Goal: Task Accomplishment & Management: Use online tool/utility

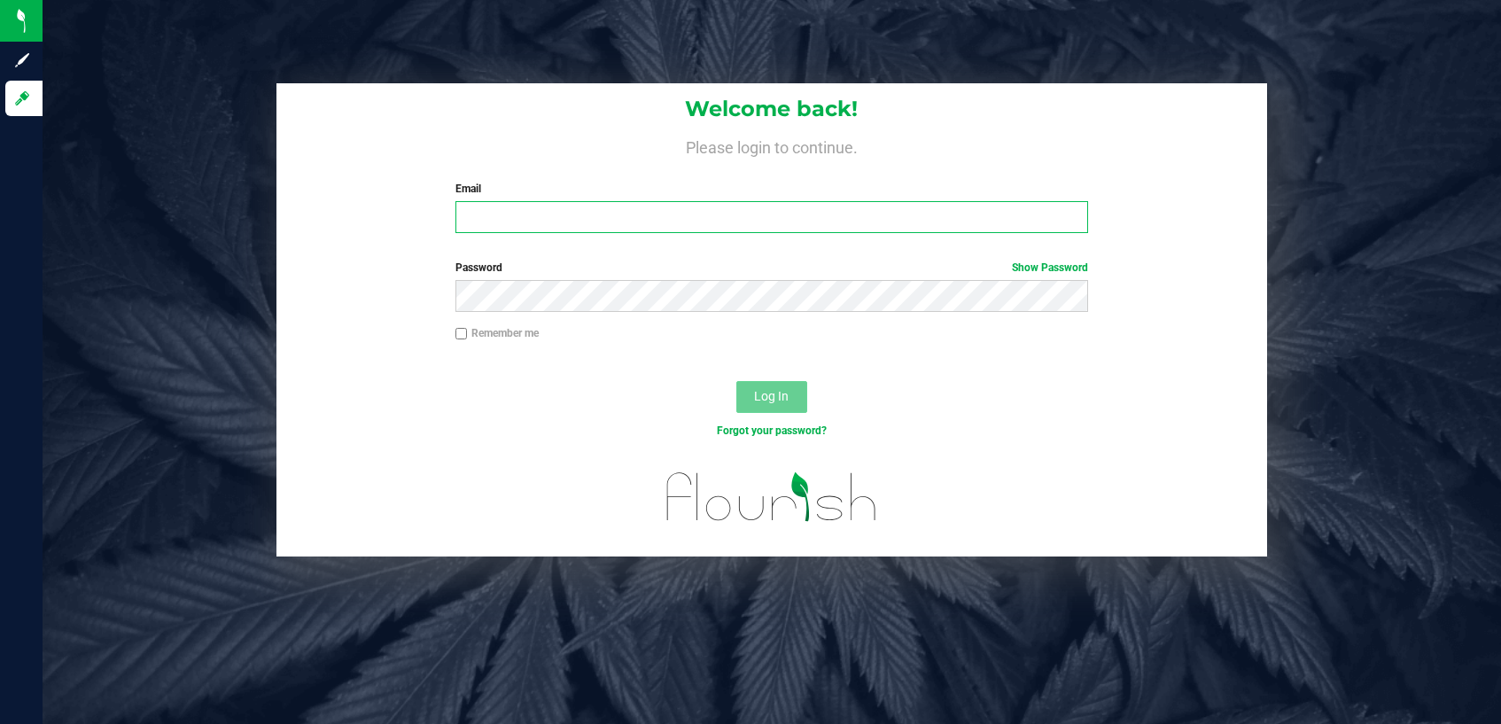
type input "[PERSON_NAME][EMAIL_ADDRESS][PERSON_NAME][DOMAIN_NAME]"
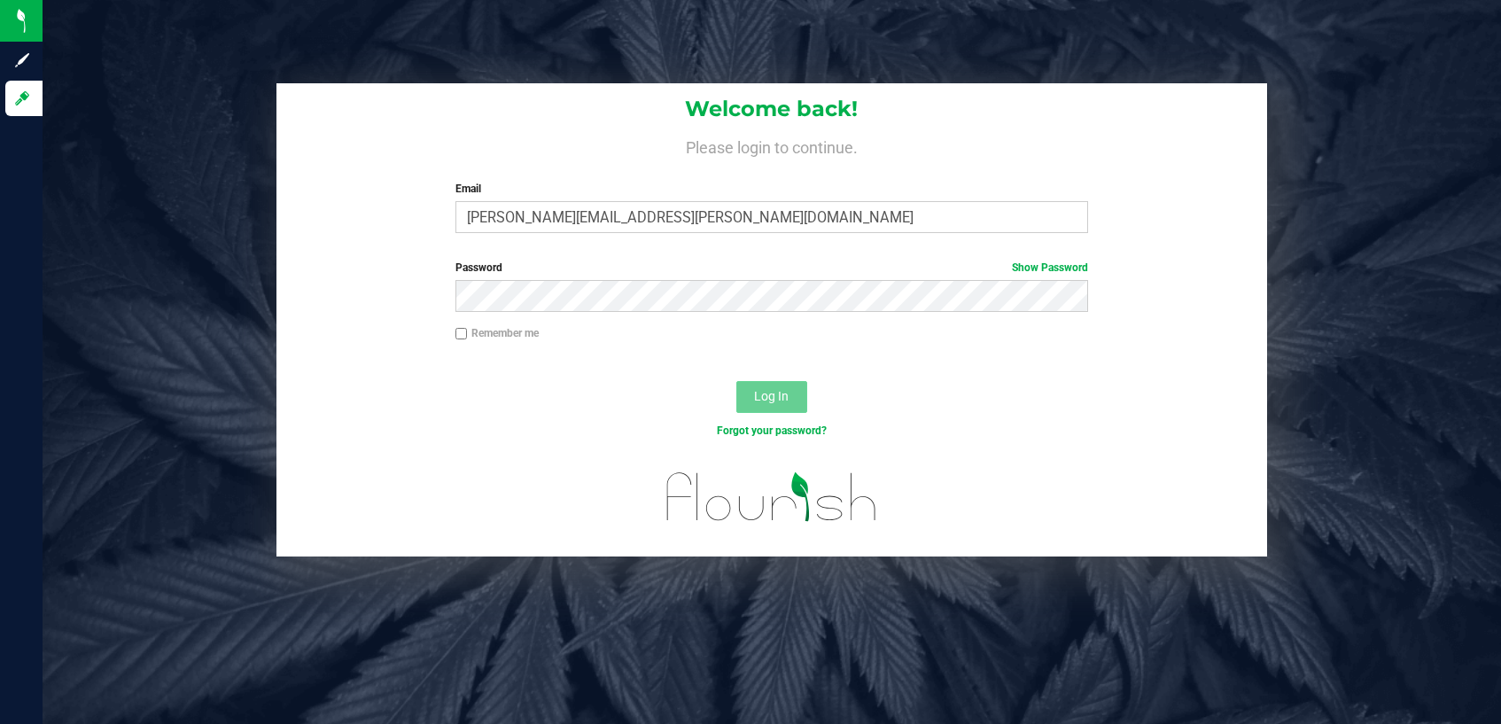
click at [792, 398] on button "Log In" at bounding box center [771, 397] width 71 height 32
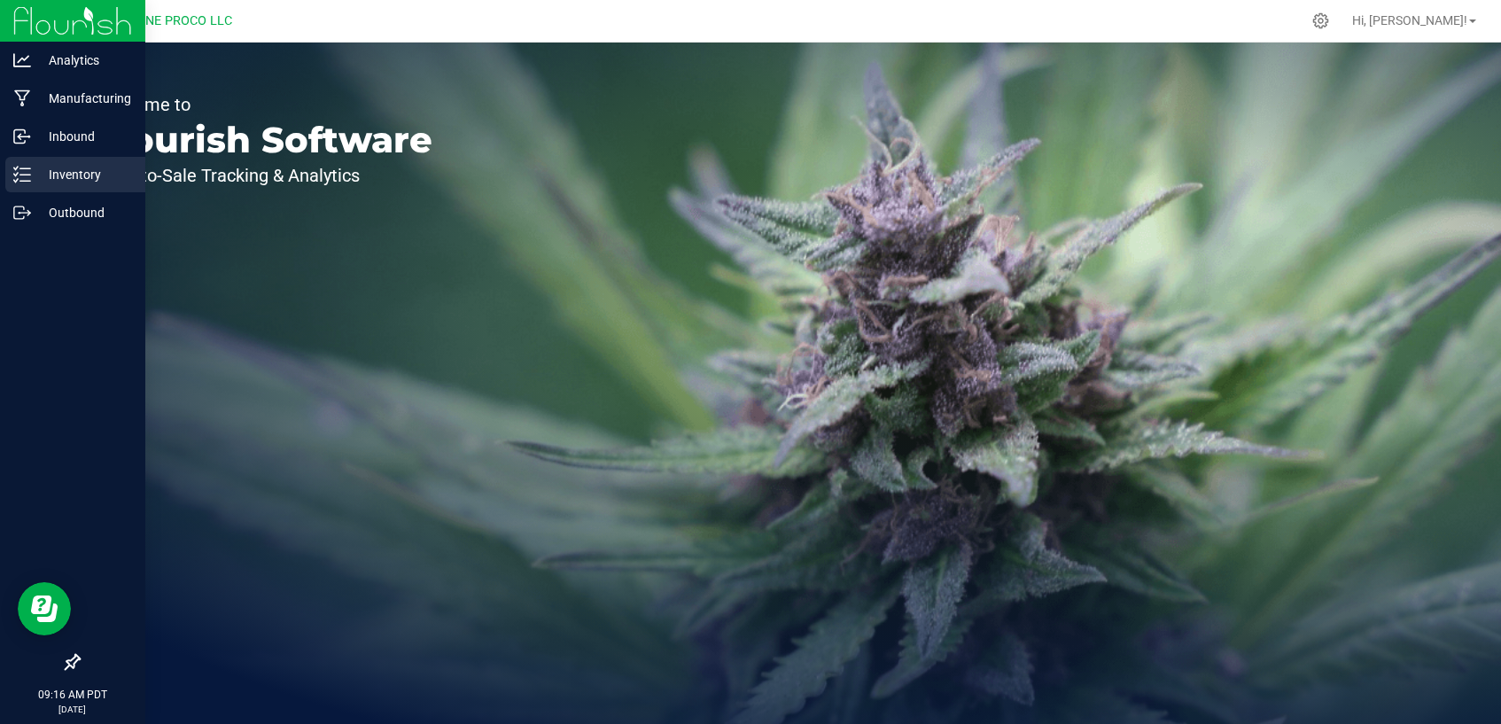
click at [19, 178] on icon at bounding box center [22, 175] width 18 height 18
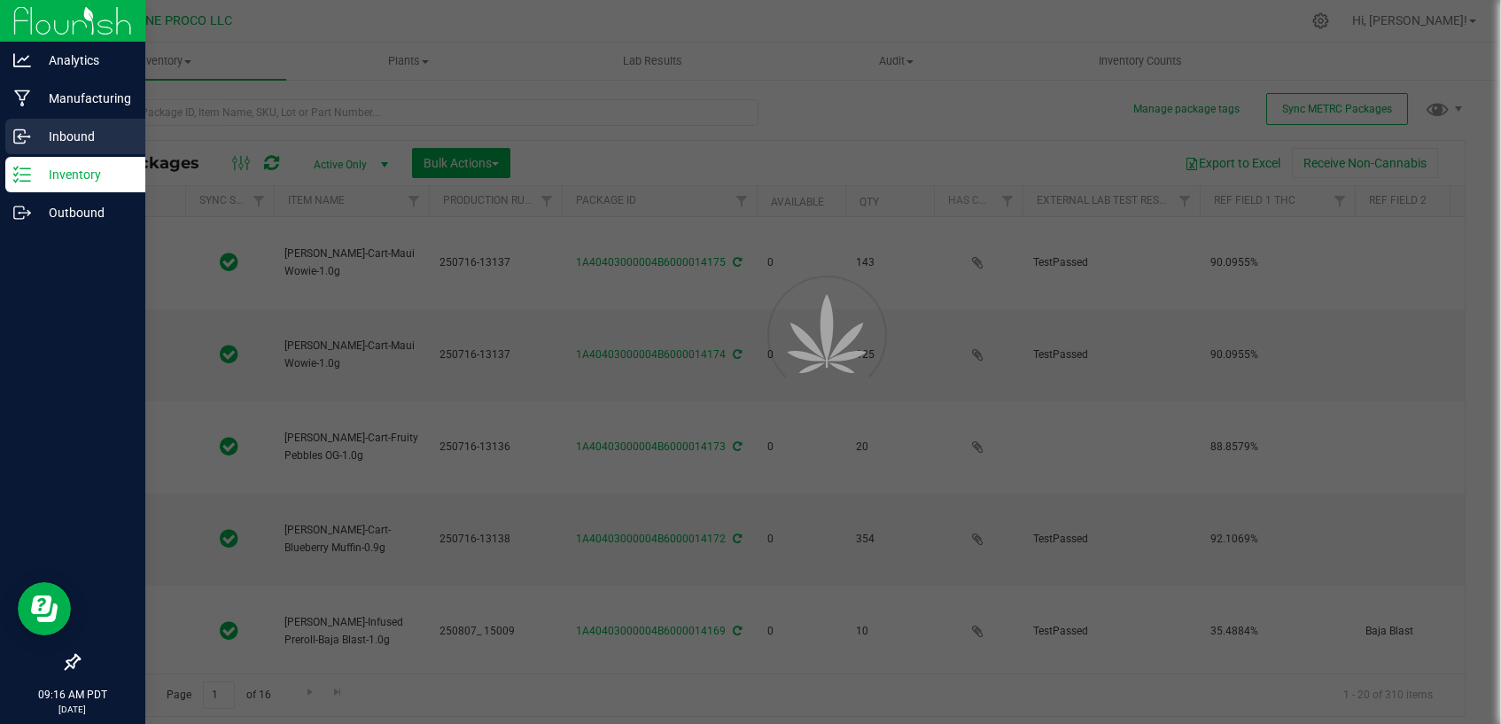
type input "2025-07-16"
type input "2025-08-07"
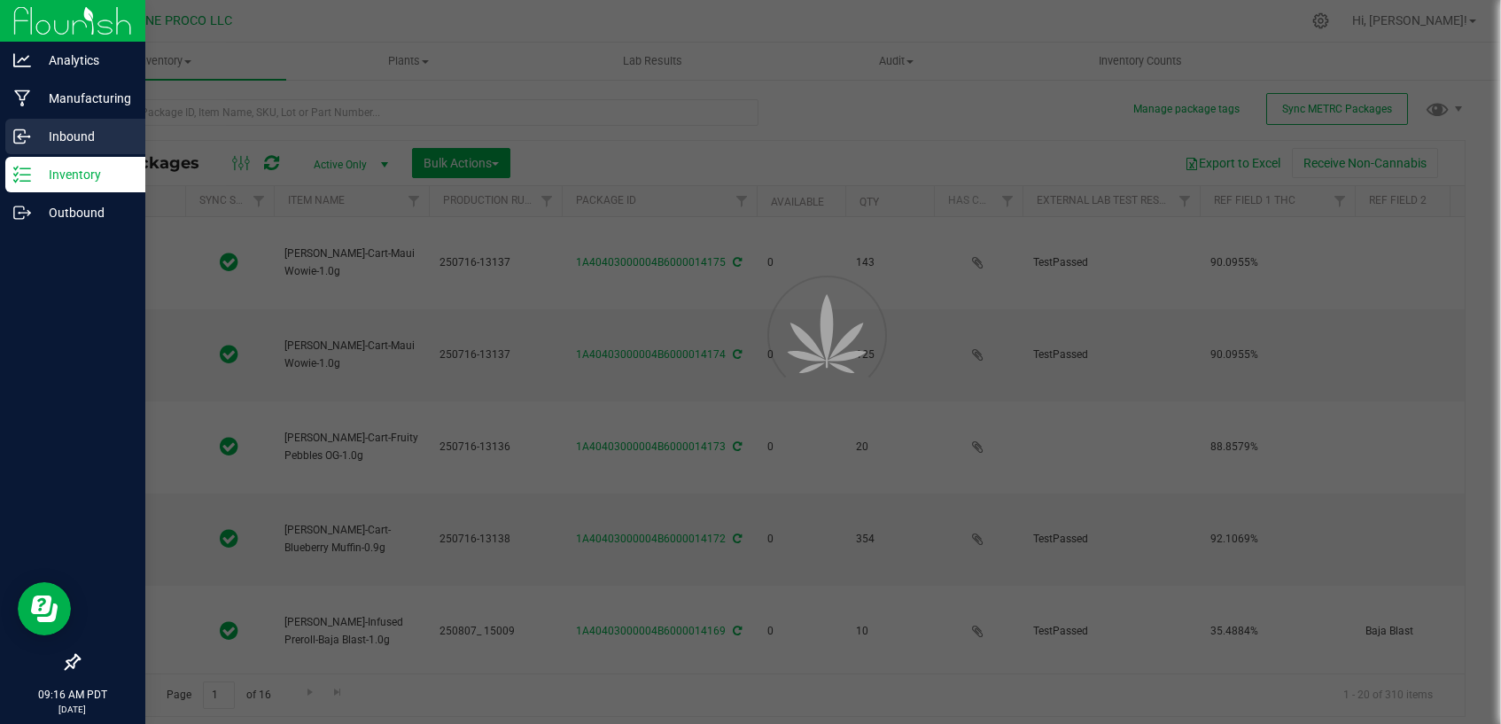
type input "2025-08-07"
type input "2025-06-19"
type input "2025-07-04"
type input "2025-08-07"
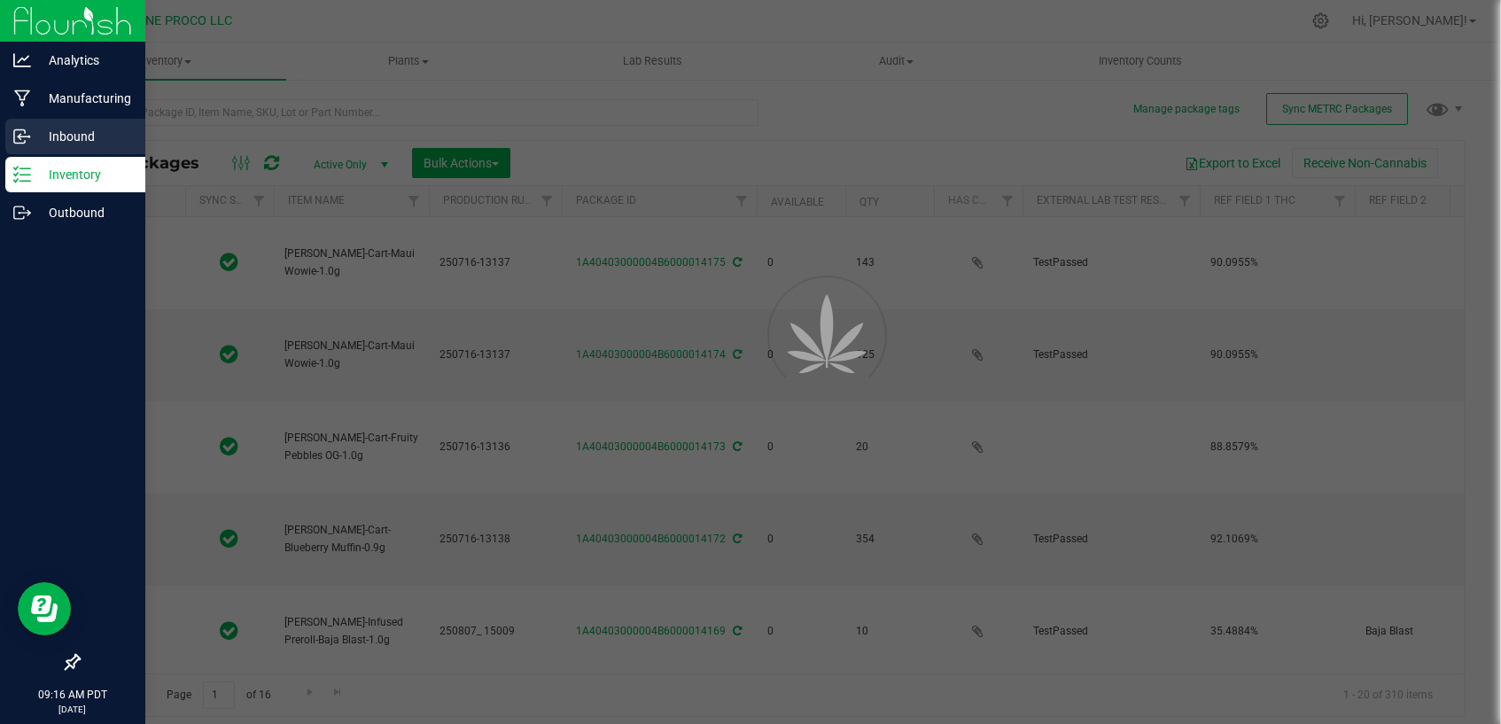
type input "2025-06-12"
type input "2025-07-04"
type input "2025-06-19"
type input "2025-07-11"
type input "2025-06-19"
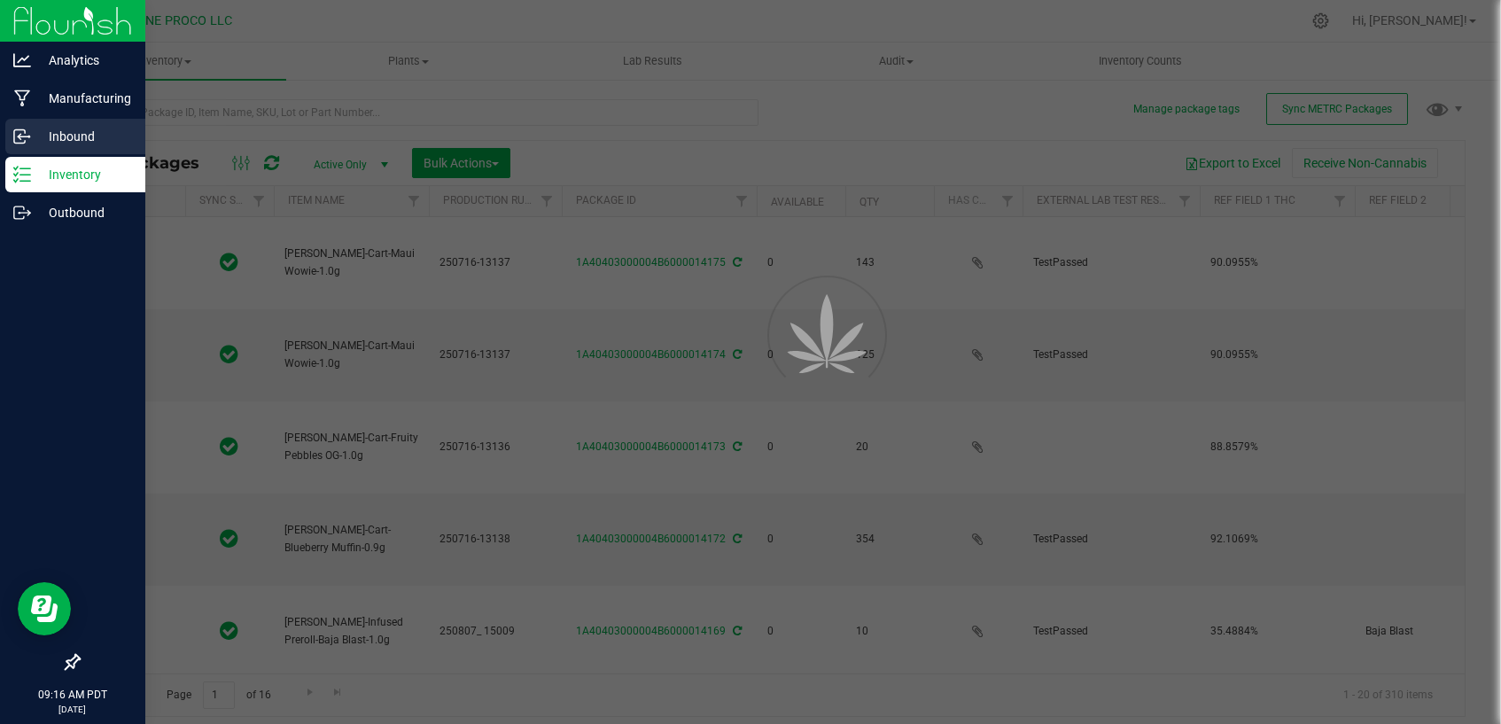
type input "2025-07-11"
type input "2025-06-30"
type input "2025-07-16"
type input "2025-08-07"
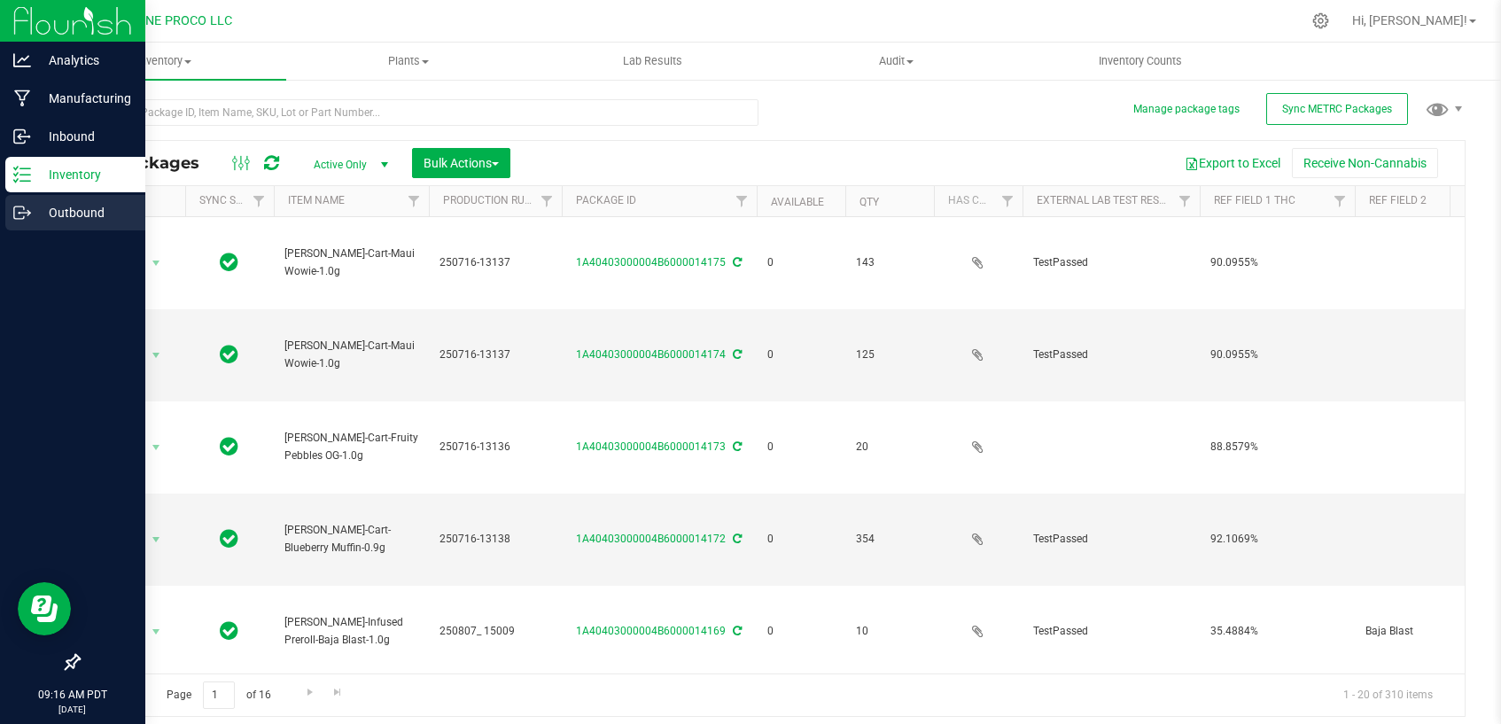
click at [88, 217] on p "Outbound" at bounding box center [84, 212] width 106 height 21
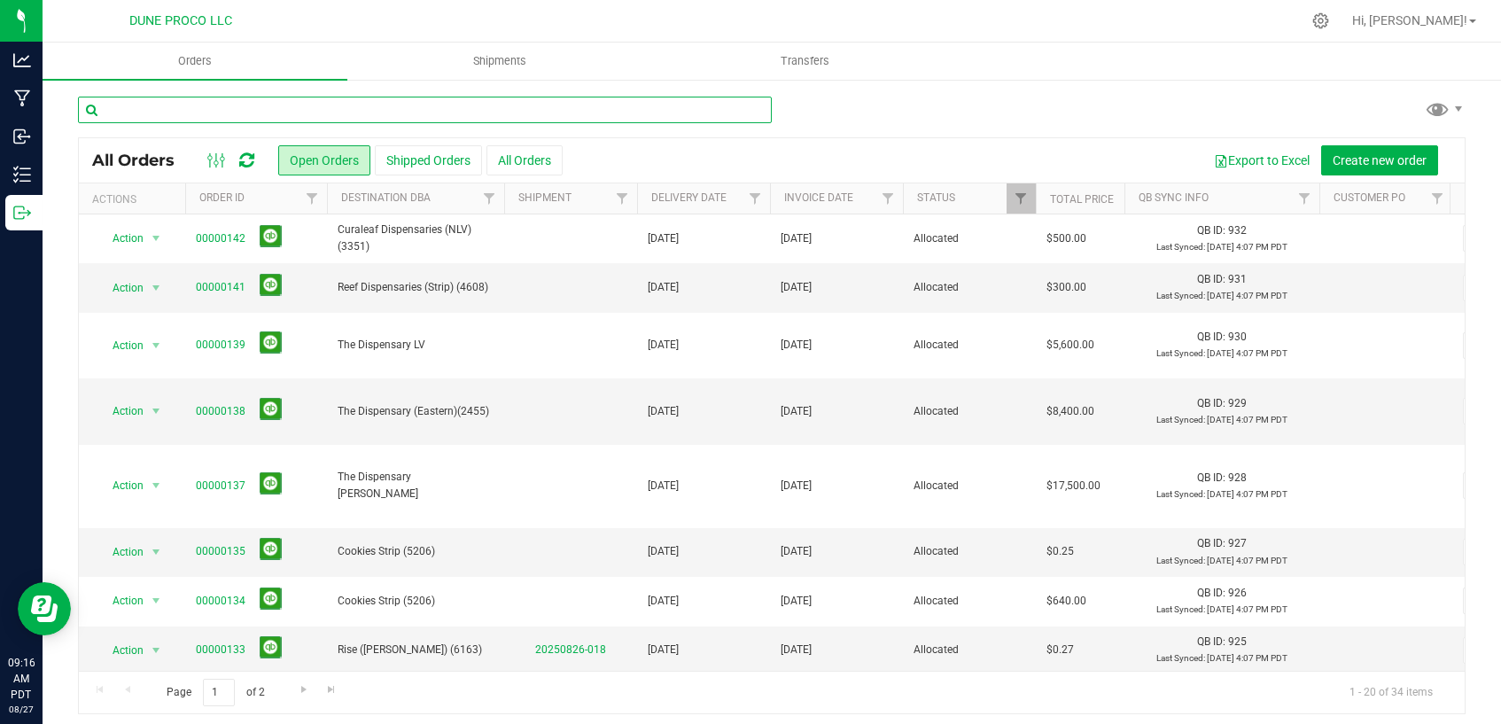
click at [388, 110] on input "text" at bounding box center [425, 110] width 694 height 27
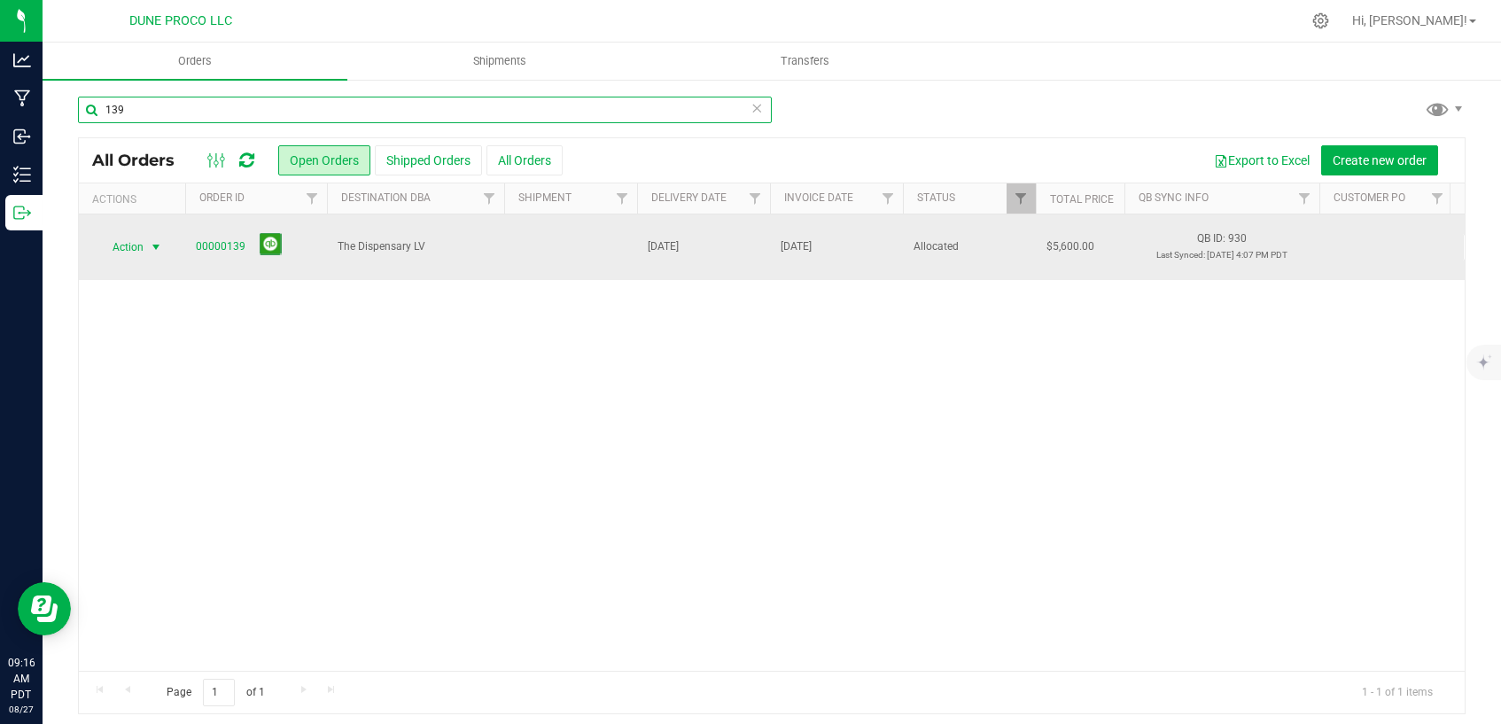
type input "139"
click at [158, 240] on span "select" at bounding box center [156, 247] width 14 height 14
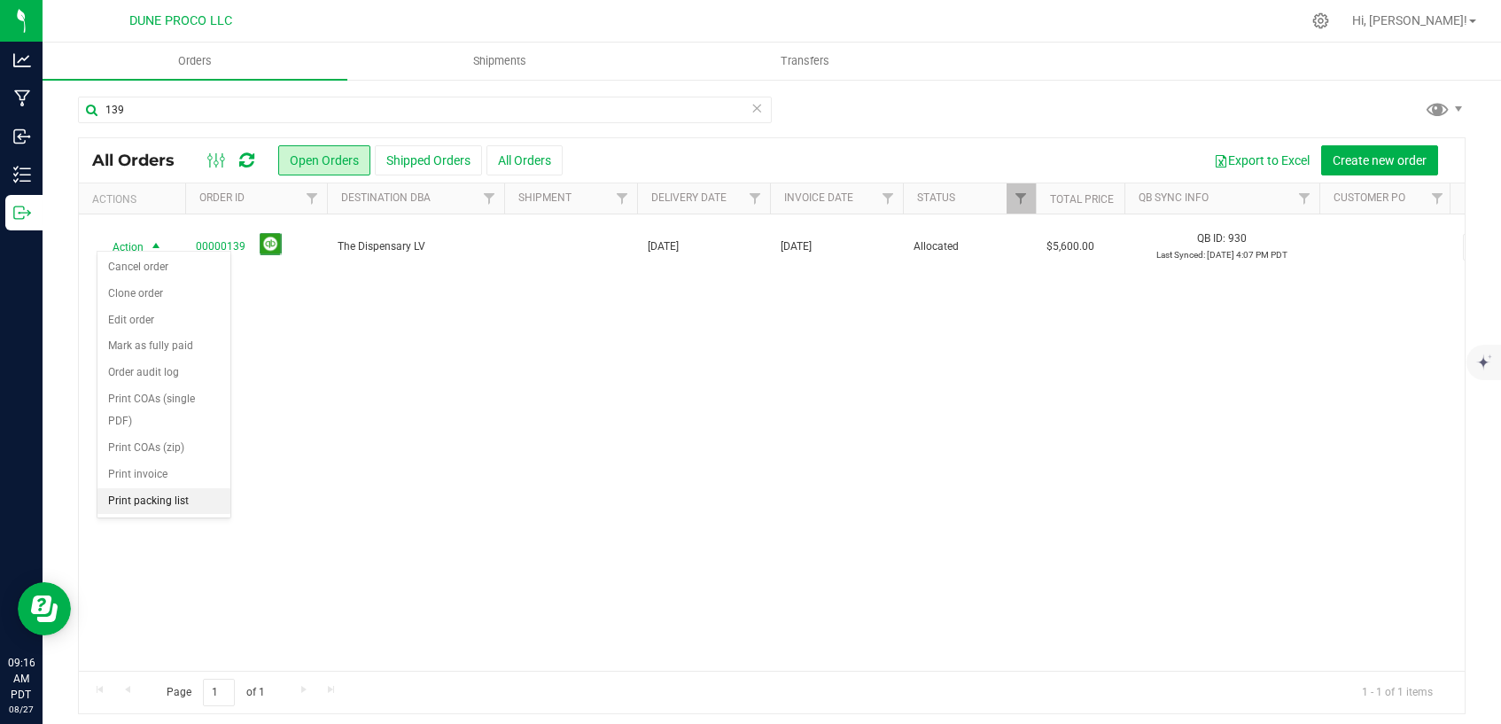
click at [170, 488] on li "Print packing list" at bounding box center [163, 501] width 133 height 27
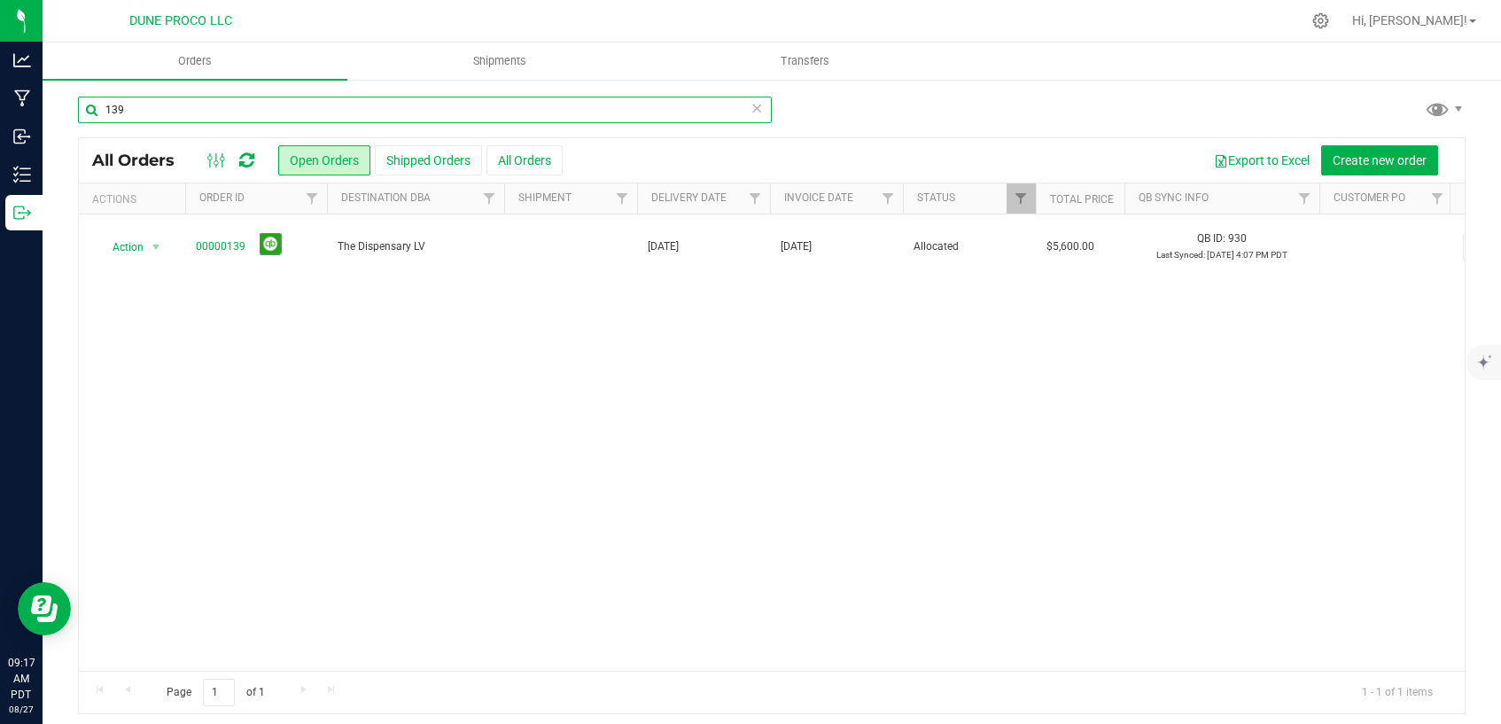
click at [547, 113] on input "139" at bounding box center [425, 110] width 694 height 27
